Goal: Task Accomplishment & Management: Manage account settings

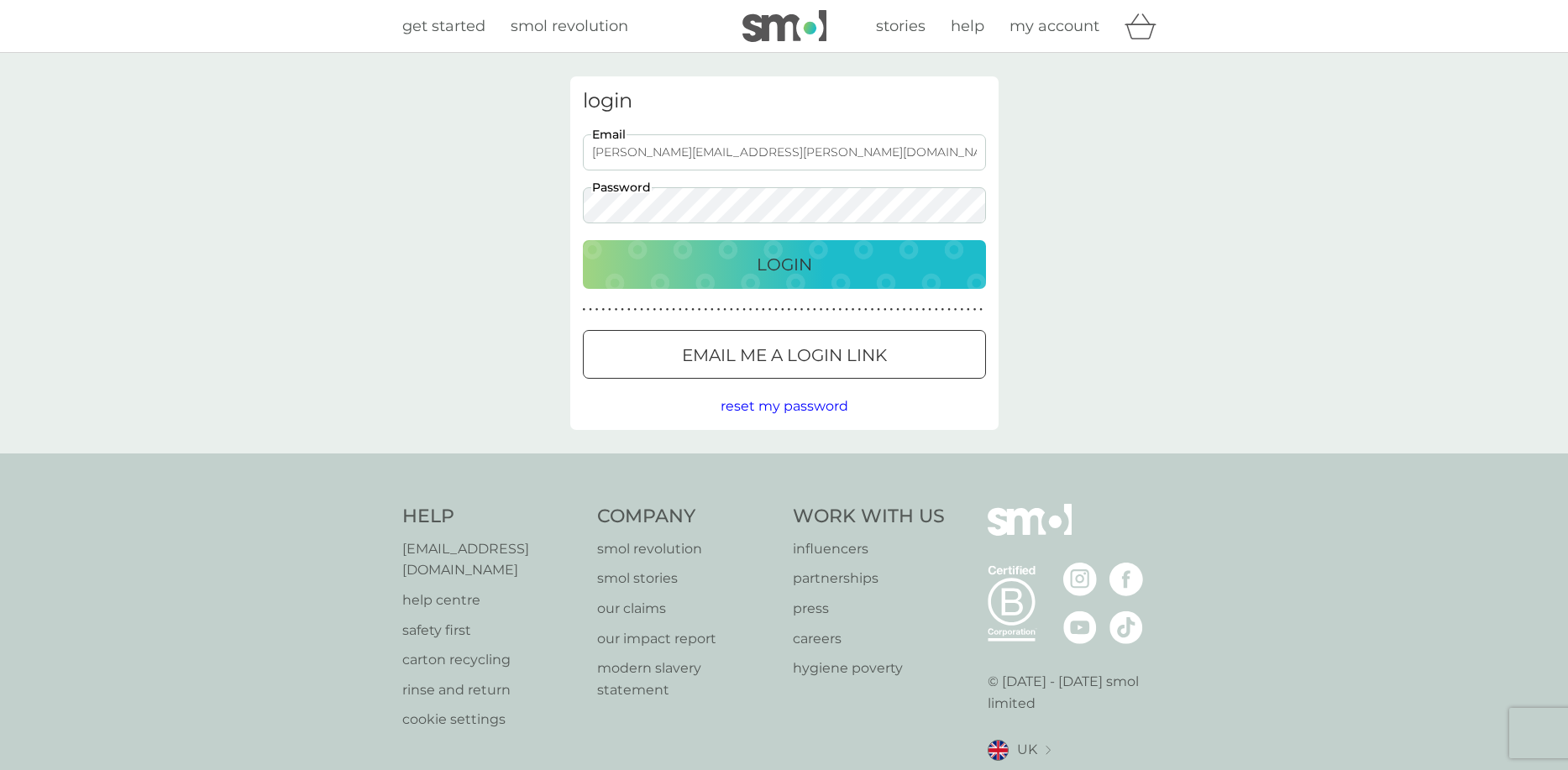
click at [833, 267] on div "Login" at bounding box center [784, 265] width 370 height 26
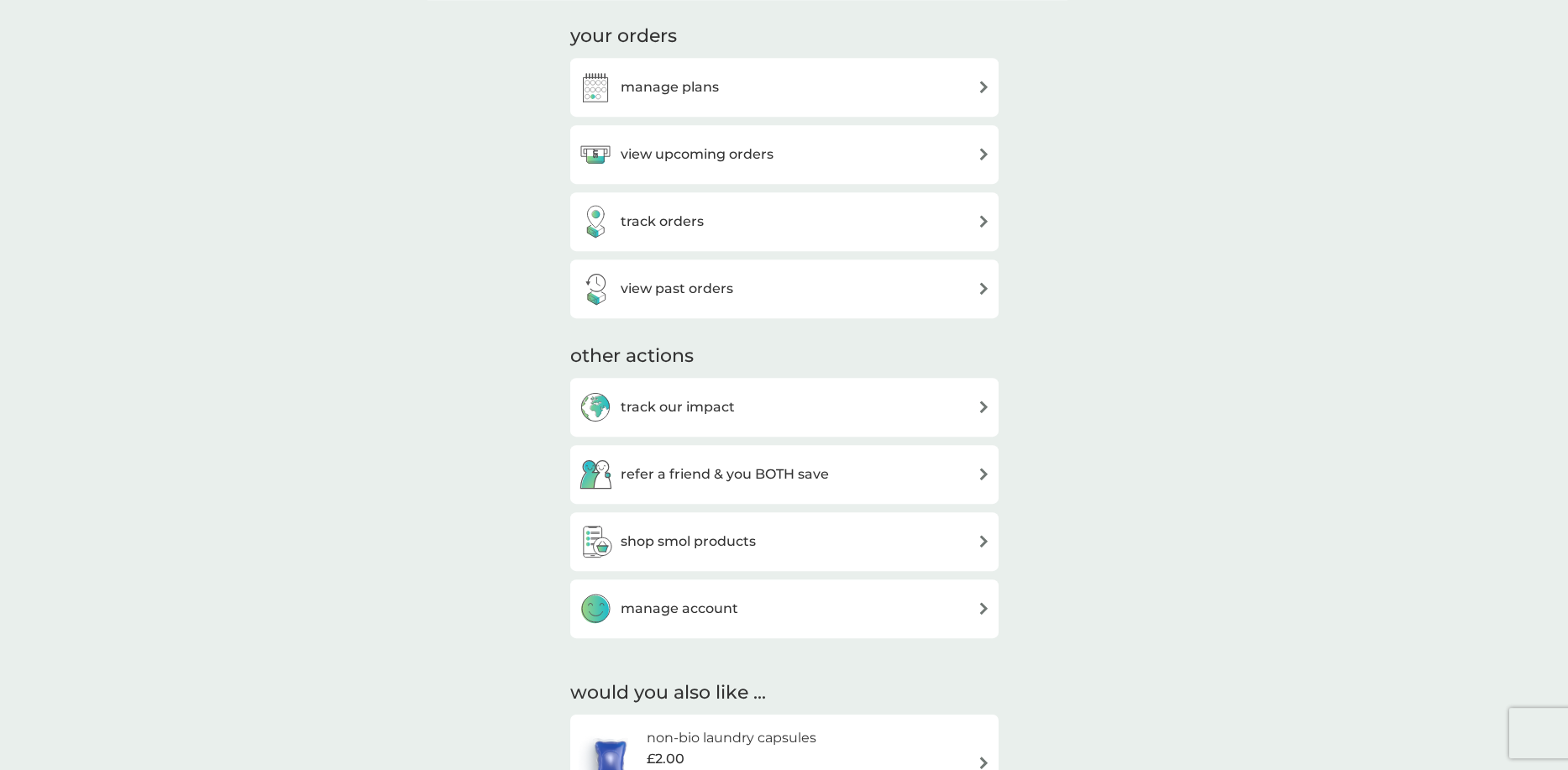
scroll to position [343, 0]
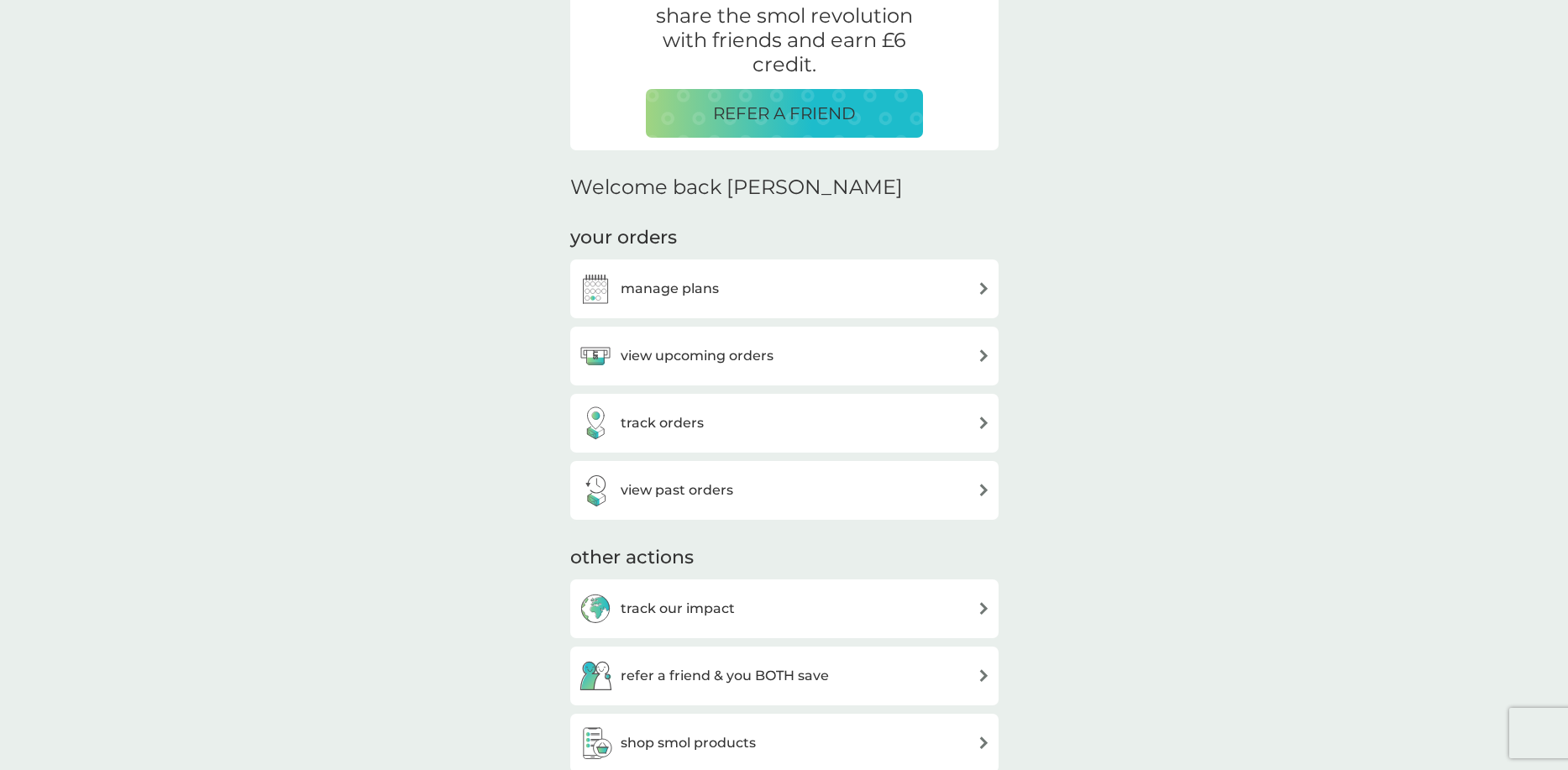
click at [713, 358] on h3 "view upcoming orders" at bounding box center [698, 355] width 153 height 22
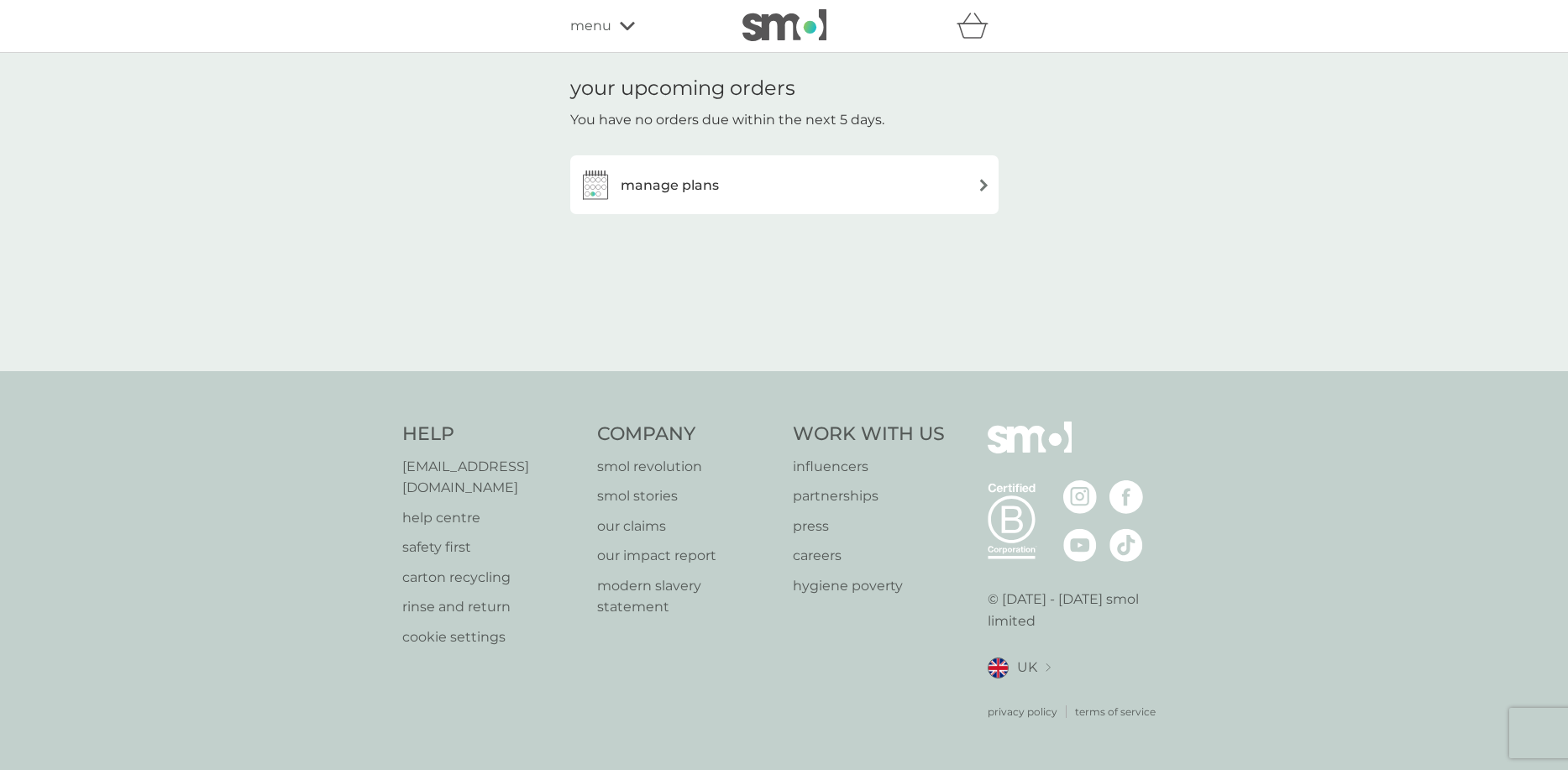
click at [796, 195] on div "manage plans" at bounding box center [784, 185] width 411 height 34
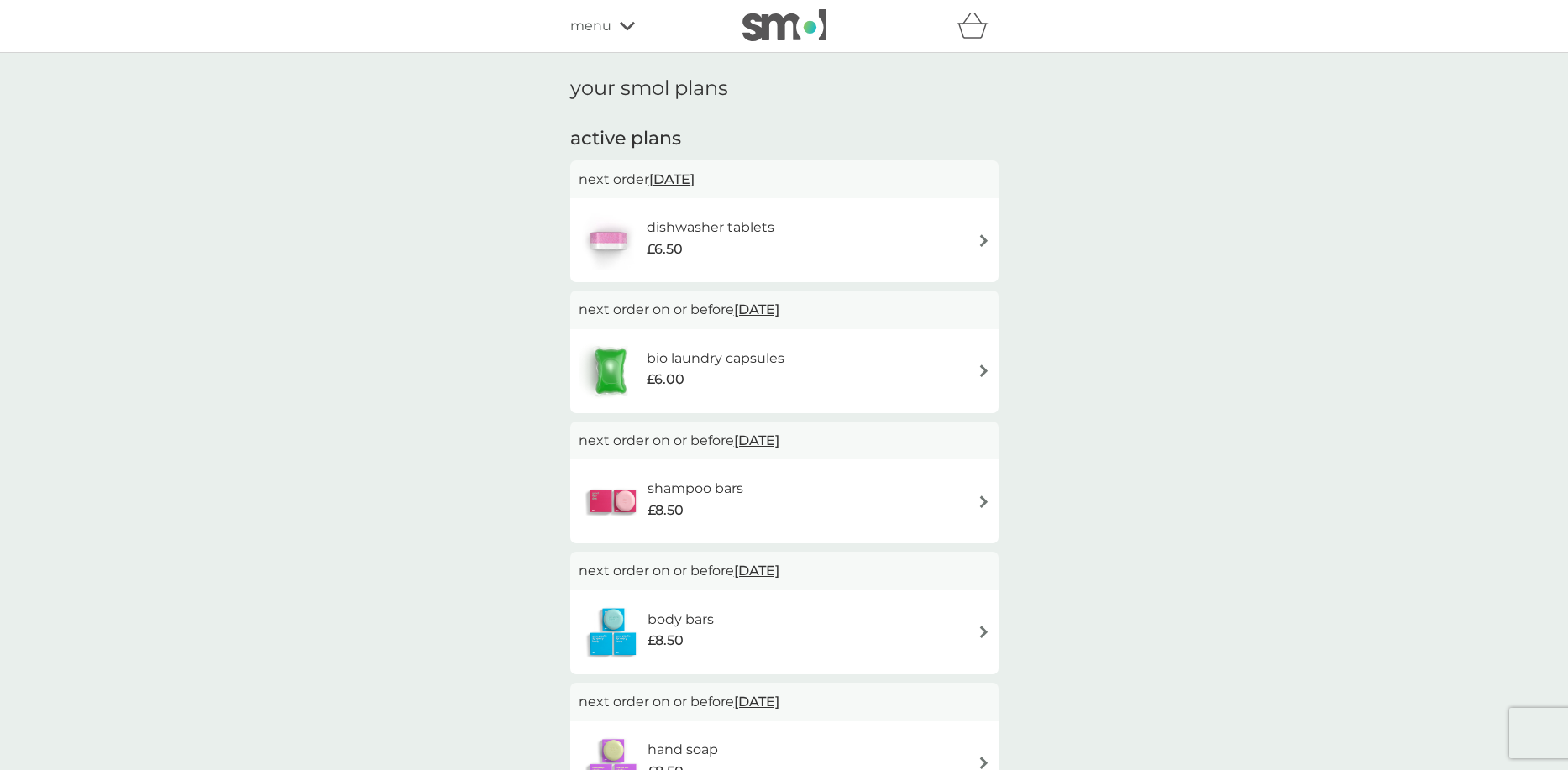
click at [595, 26] on span "menu" at bounding box center [591, 26] width 42 height 22
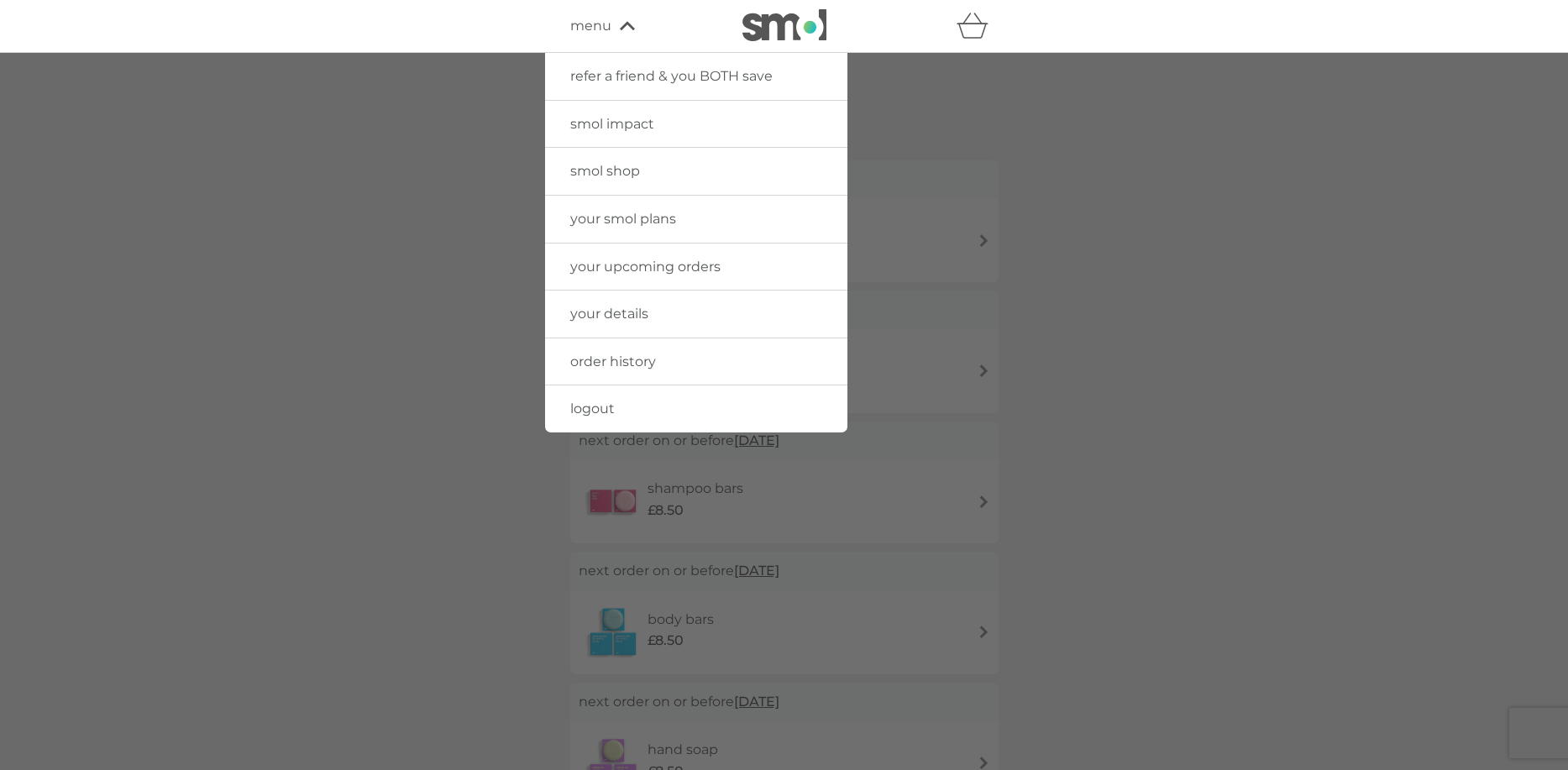
click at [585, 366] on span "order history" at bounding box center [612, 361] width 86 height 16
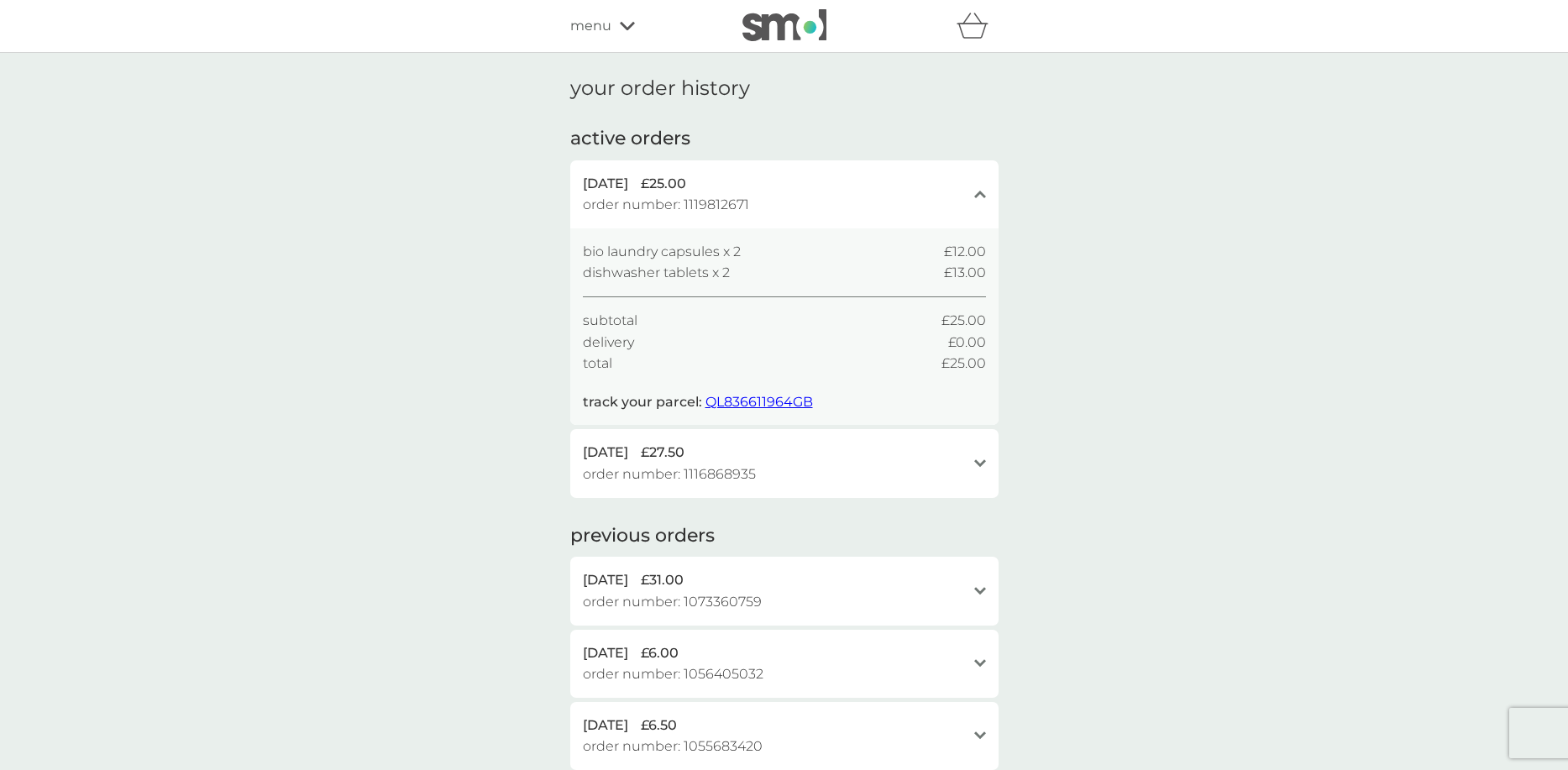
click at [411, 250] on div "your order history active orders 30 Sep 2025 £25.00 order number: 1119812671 cl…" at bounding box center [784, 633] width 1568 height 1161
click at [636, 34] on div "menu" at bounding box center [641, 26] width 143 height 22
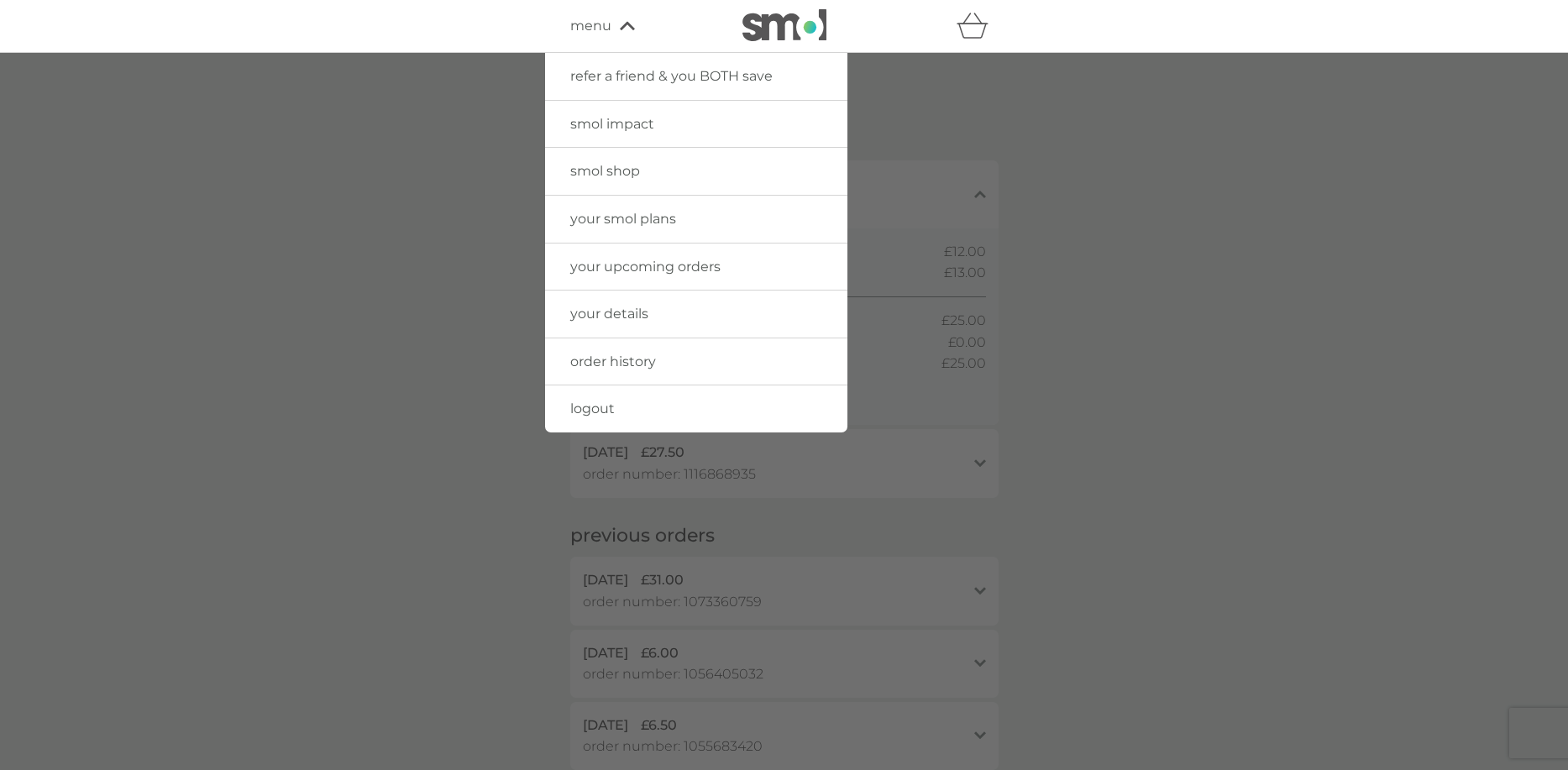
click at [621, 318] on span "your details" at bounding box center [609, 313] width 78 height 16
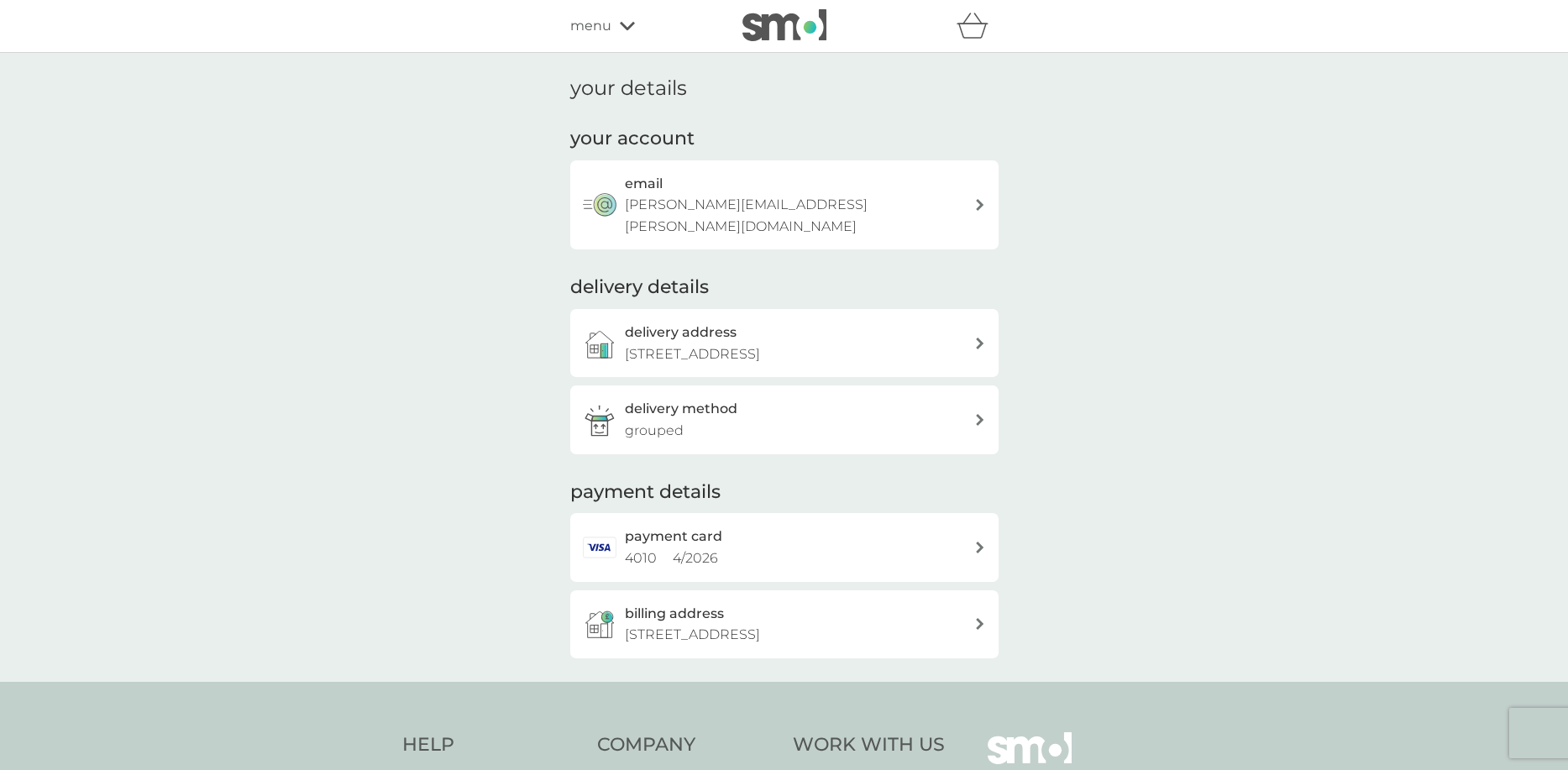
click at [732, 543] on div "payment card 4010 4 / 2026" at bounding box center [800, 546] width 350 height 43
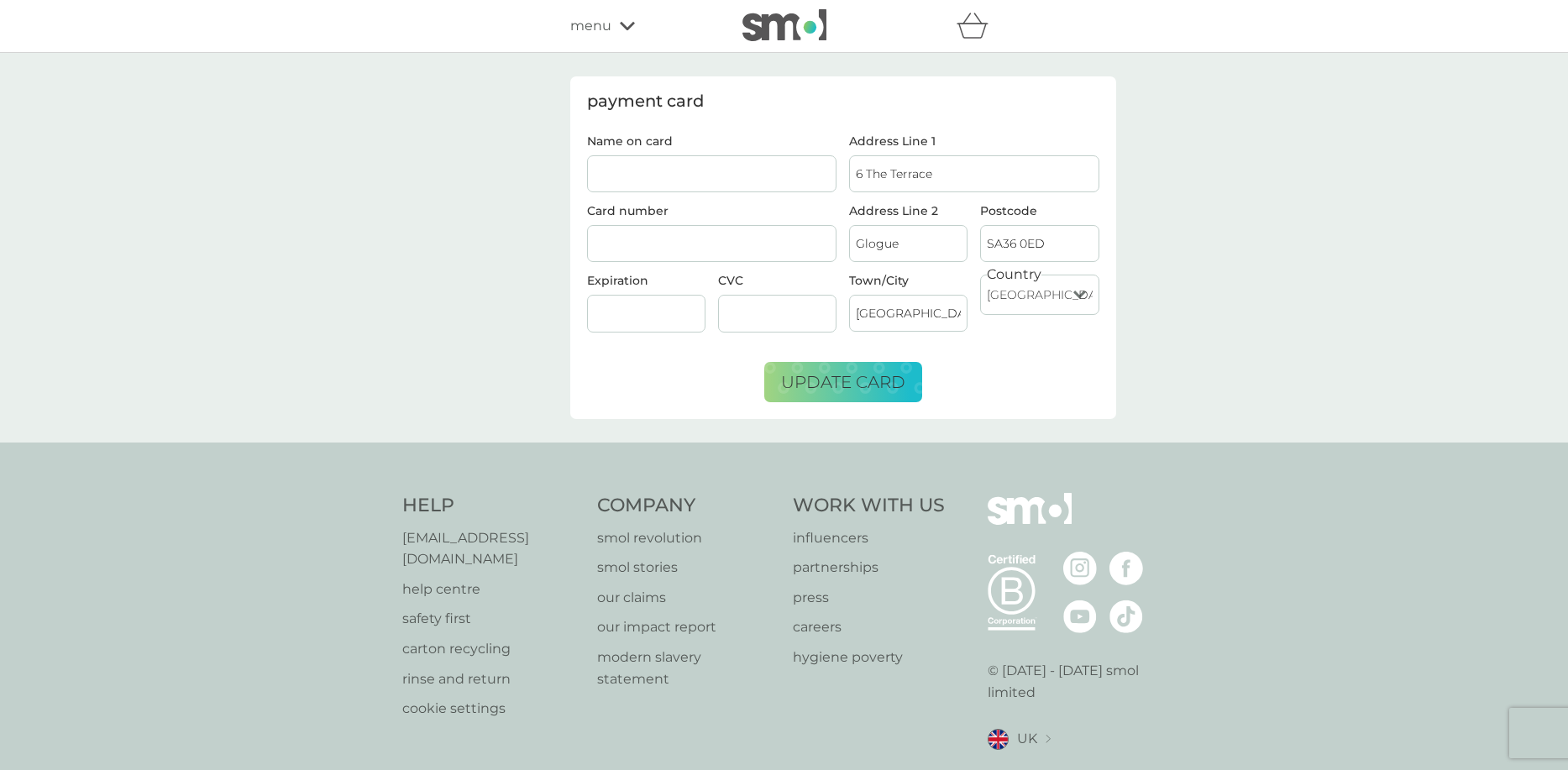
click at [656, 177] on input "Name on card" at bounding box center [712, 173] width 250 height 37
type input "J C Beacher"
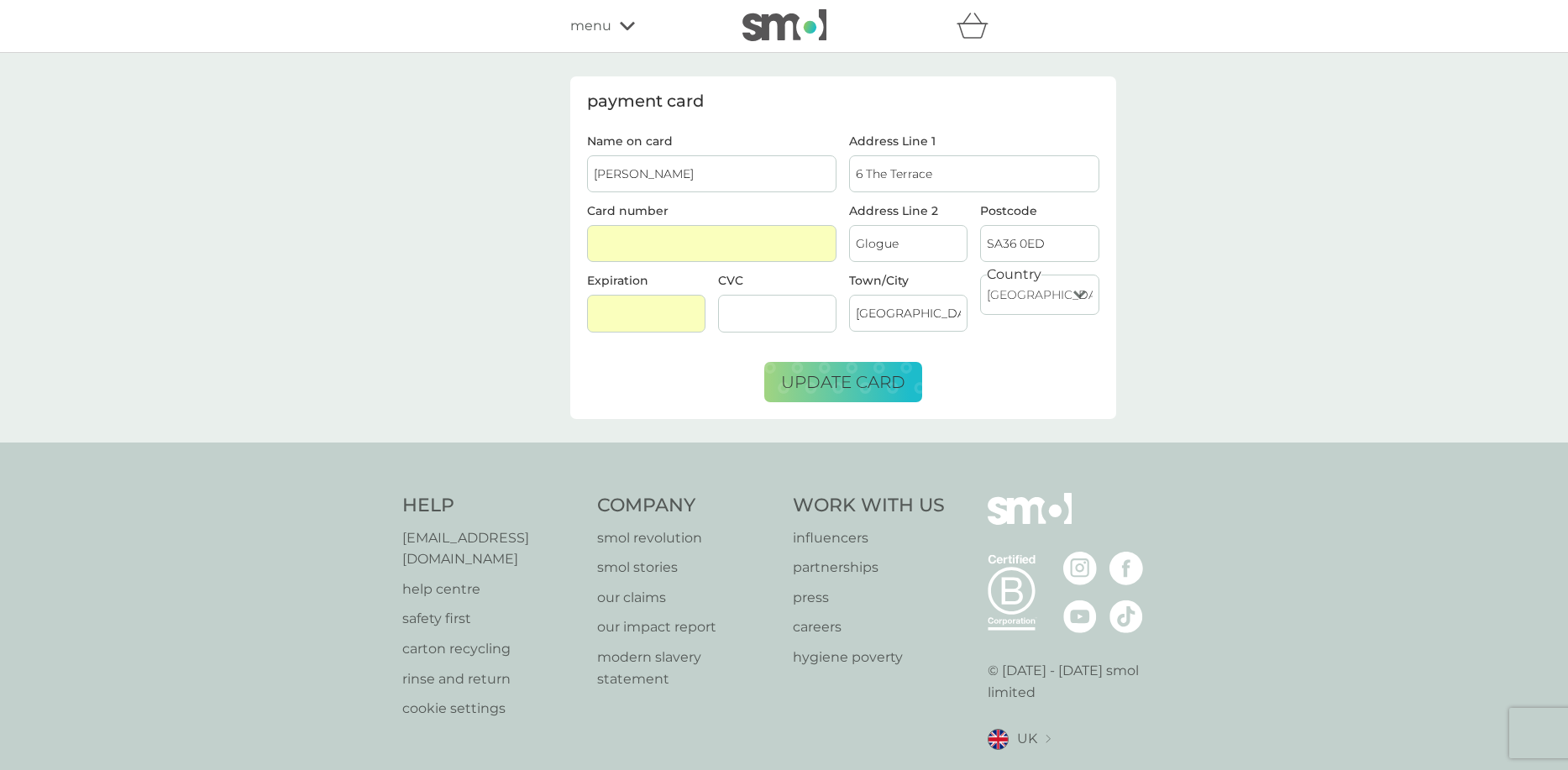
click at [1382, 290] on div "payment card Name on card J C Beacher Card number Expiration CVC Address Line 1…" at bounding box center [784, 248] width 1568 height 389
click at [853, 384] on span "update card" at bounding box center [842, 382] width 124 height 20
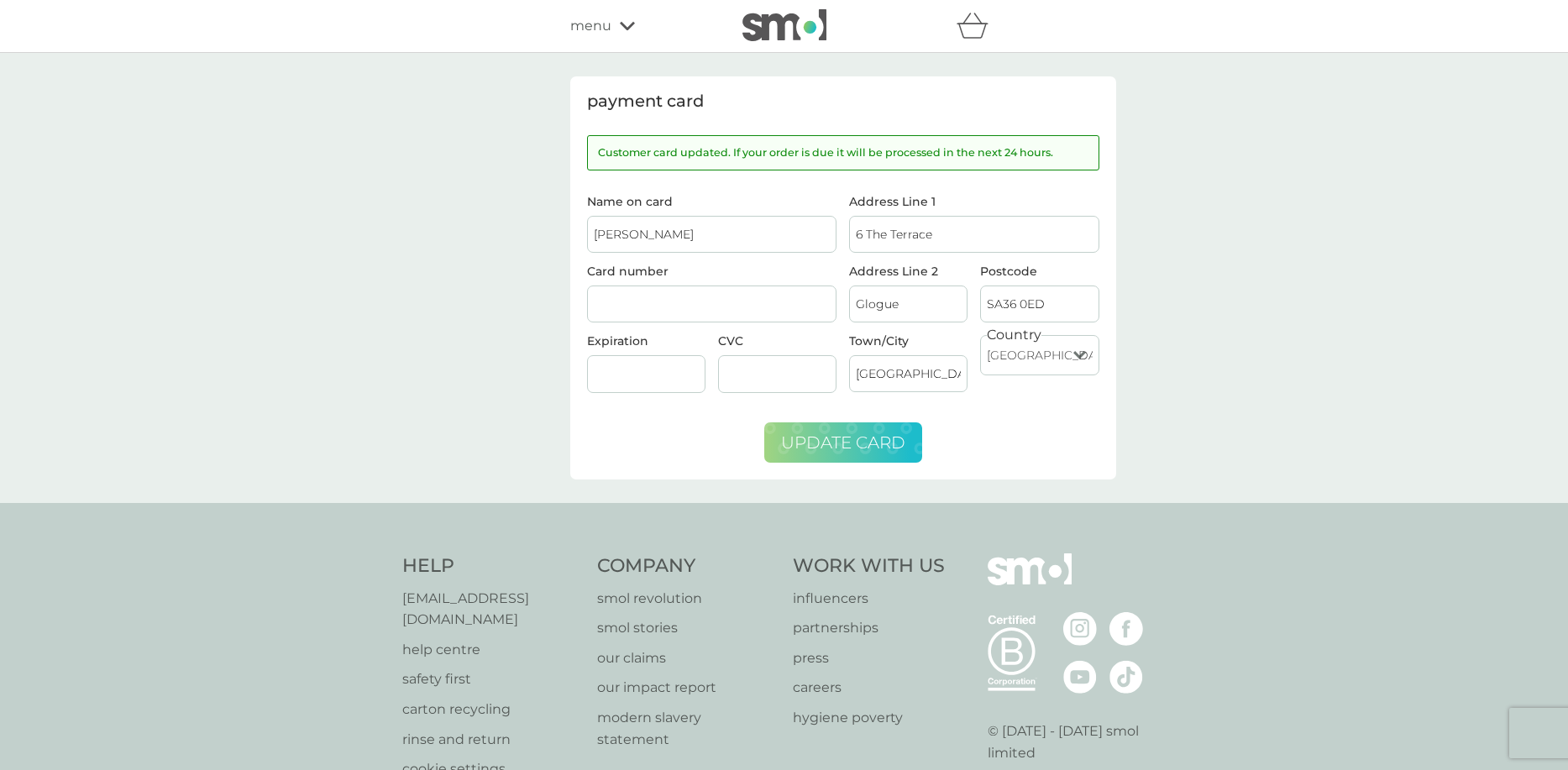
click at [1226, 99] on div "payment card Customer card updated. If your order is due it will be processed i…" at bounding box center [784, 278] width 1568 height 450
